Goal: Transaction & Acquisition: Subscribe to service/newsletter

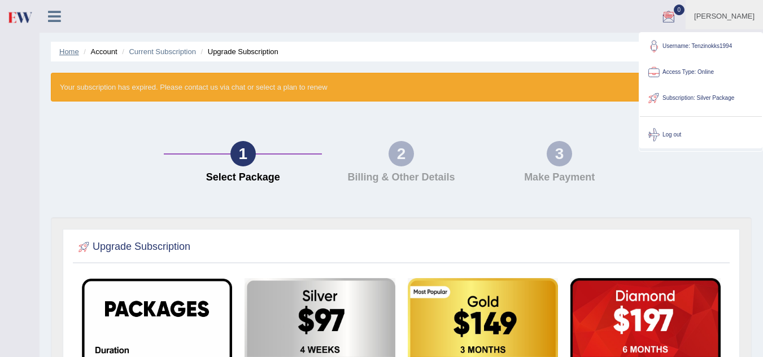
click at [66, 51] on link "Home" at bounding box center [69, 51] width 20 height 8
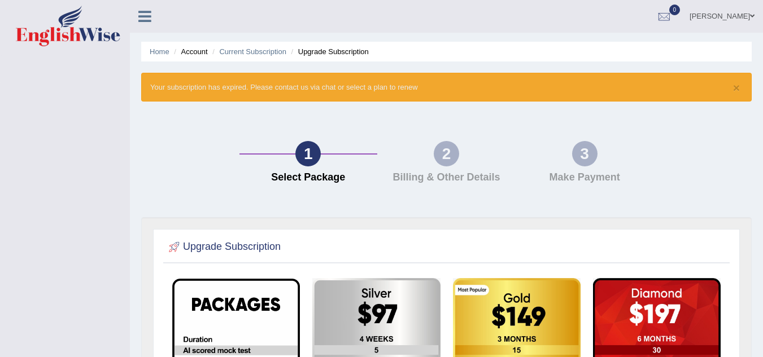
click at [147, 13] on icon at bounding box center [144, 16] width 13 height 15
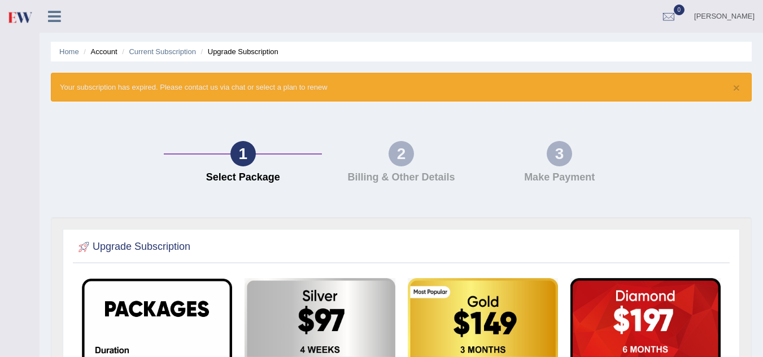
click at [108, 53] on li "Account" at bounding box center [99, 51] width 36 height 11
click at [252, 54] on li "Upgrade Subscription" at bounding box center [238, 51] width 80 height 11
click at [162, 59] on ul "Home Account Current Subscription Upgrade Subscription" at bounding box center [401, 52] width 701 height 20
click at [164, 52] on link "Current Subscription" at bounding box center [162, 51] width 67 height 8
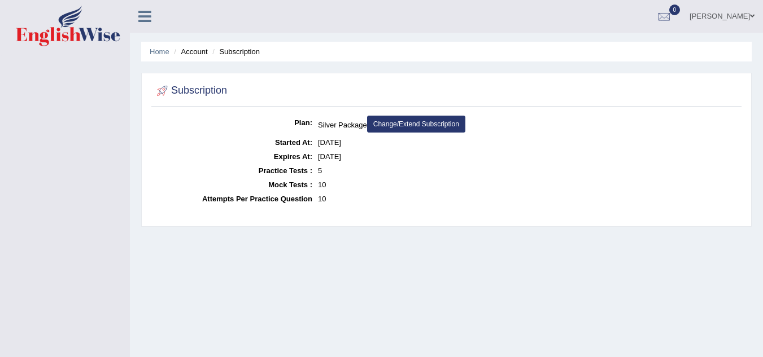
click at [403, 123] on link "Change/Extend Subscription" at bounding box center [416, 124] width 98 height 17
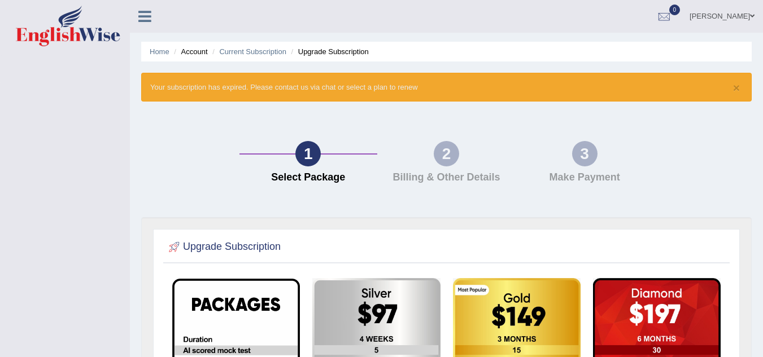
click at [190, 134] on div "1 Select Package 2 Billing & Other Details 3 Make Payment" at bounding box center [447, 165] width 622 height 104
click at [145, 16] on icon at bounding box center [144, 16] width 13 height 15
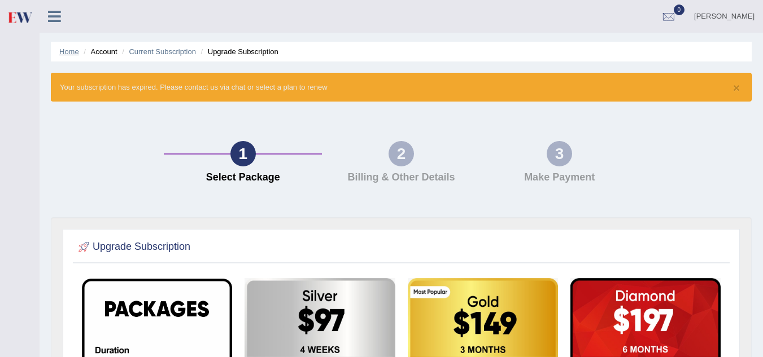
click at [71, 50] on link "Home" at bounding box center [69, 51] width 20 height 8
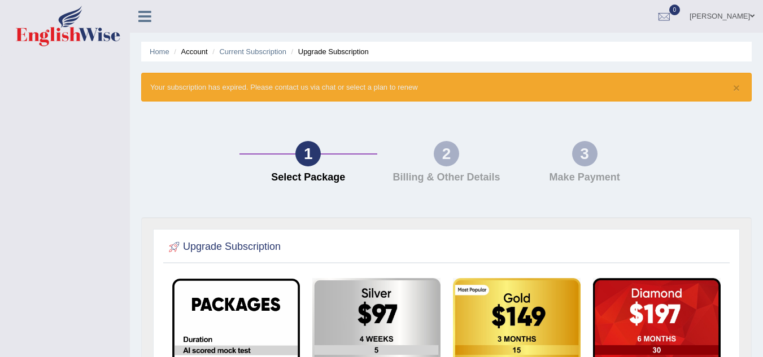
click at [146, 14] on icon at bounding box center [144, 16] width 13 height 15
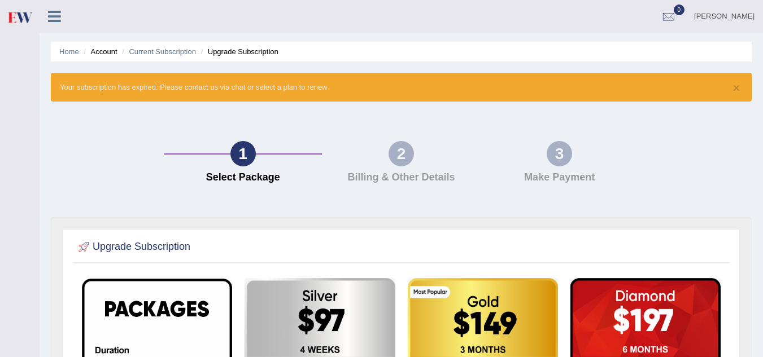
click at [49, 13] on icon at bounding box center [54, 16] width 13 height 15
